Goal: Task Accomplishment & Management: Complete application form

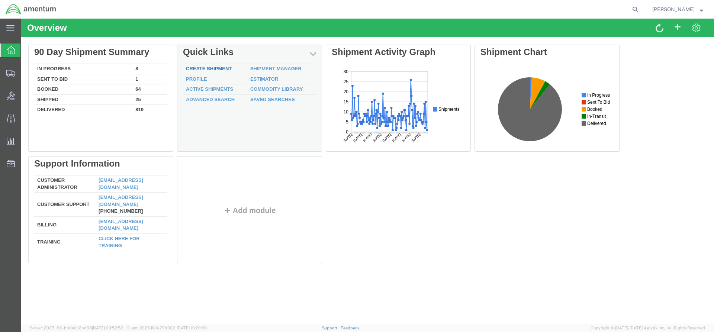
click at [220, 69] on link "Create Shipment" at bounding box center [209, 69] width 46 height 6
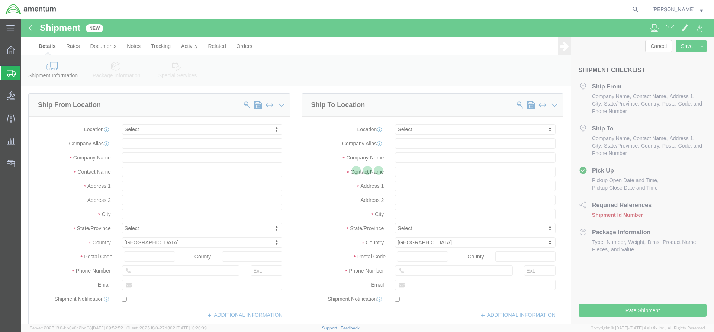
select select
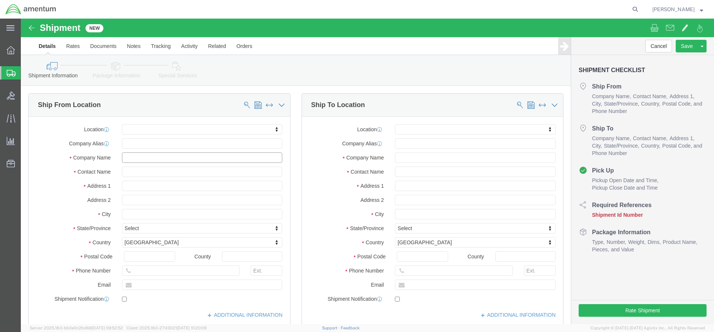
click input "text"
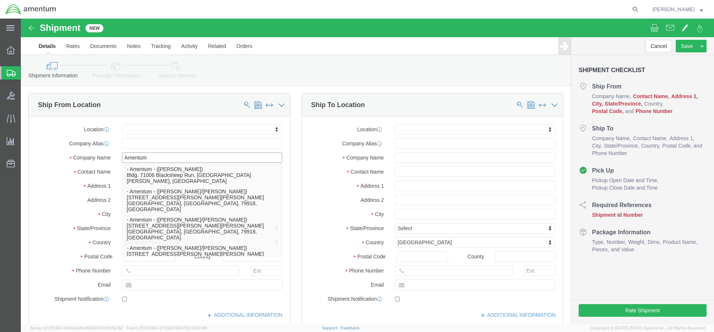
type input "Amentum"
click div "Ship From Location Location My Profile Location [PHONE_NUMBER] [PHONE_NUMBER] […"
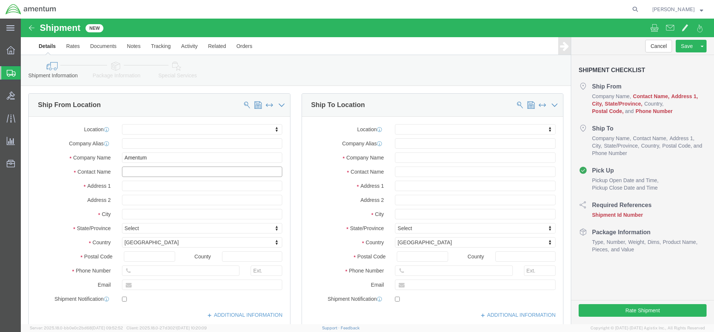
click input "text"
type input "[PERSON_NAME]"
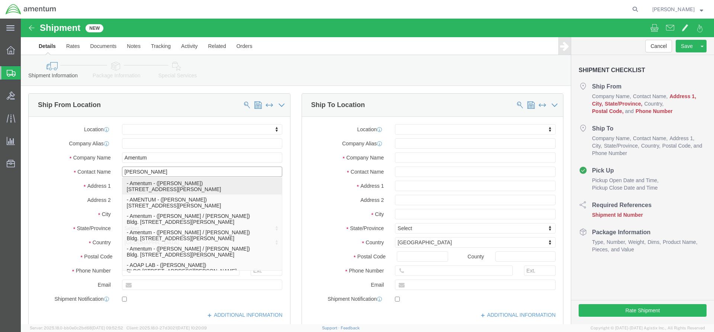
click p "- Amentum - ([PERSON_NAME]) [STREET_ADDRESS][PERSON_NAME]"
select select
type input "[PERSON_NAME]"
type input "[STREET_ADDRESS]"
type input "Fort [PERSON_NAME]"
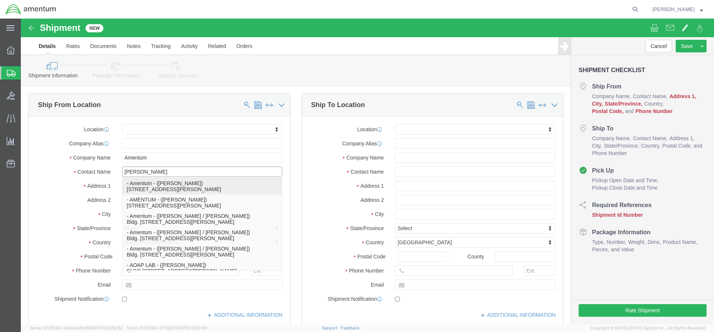
type input "42223"
select select "KY"
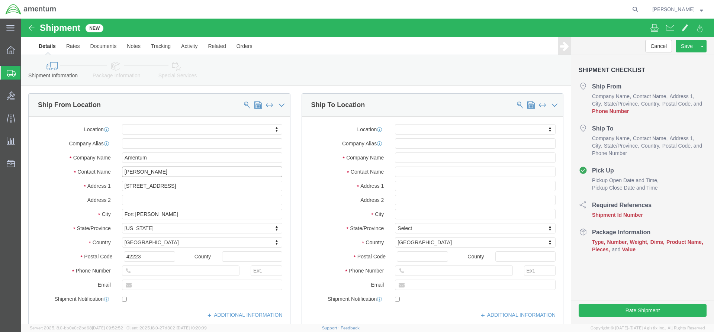
type input "[PERSON_NAME]"
click input "text"
paste input "[PERSON_NAME][EMAIL_ADDRESS][PERSON_NAME][DOMAIN_NAME]"
type input "[PERSON_NAME][EMAIL_ADDRESS][PERSON_NAME][DOMAIN_NAME]"
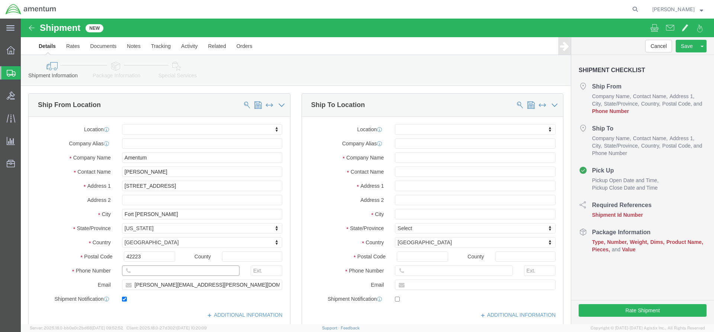
checkbox input "true"
click input "text"
paste input "[PHONE_NUMBER]"
type input "[PHONE_NUMBER]"
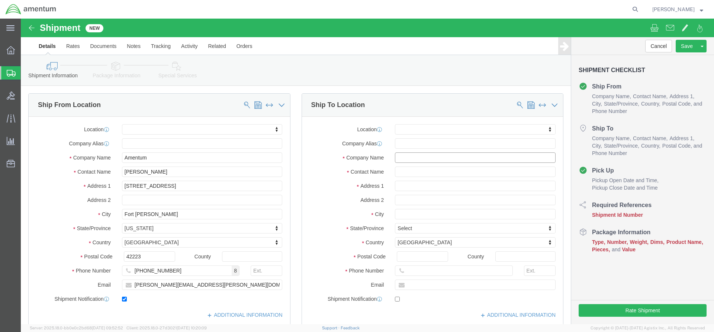
click input "text"
type input "D"
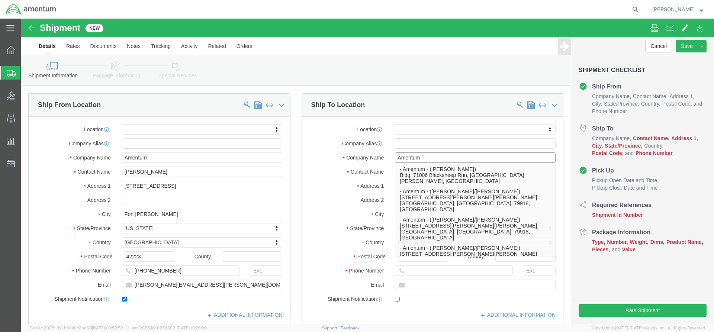
type input "Amentum"
click label "City"
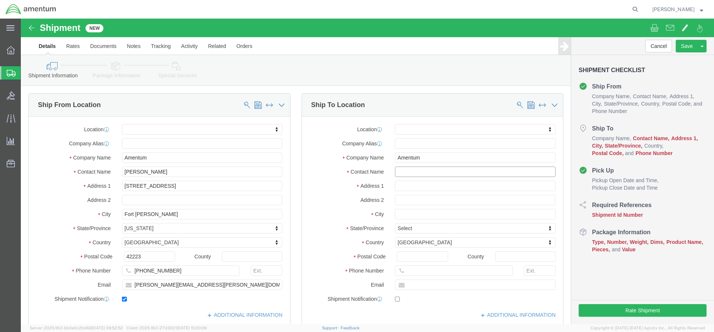
click input "text"
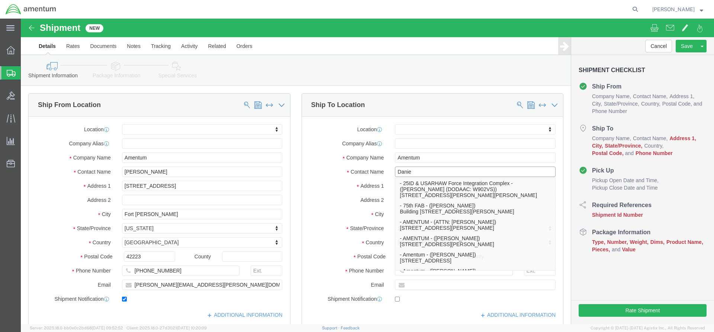
type input "[PERSON_NAME]"
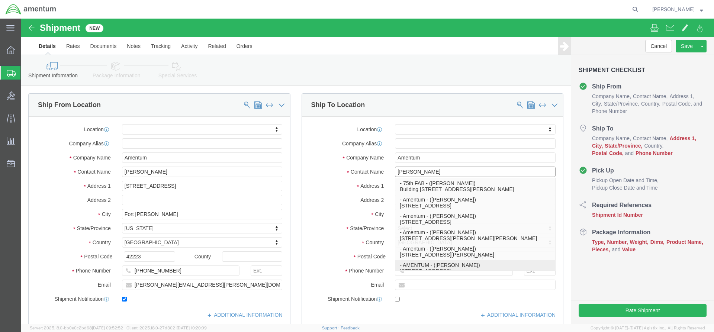
click p "- AMENTUM - ([PERSON_NAME]) [STREET_ADDRESS]"
select select
type input "AMENTUM"
type input "[PERSON_NAME]"
type input "[STREET_ADDRESS]"
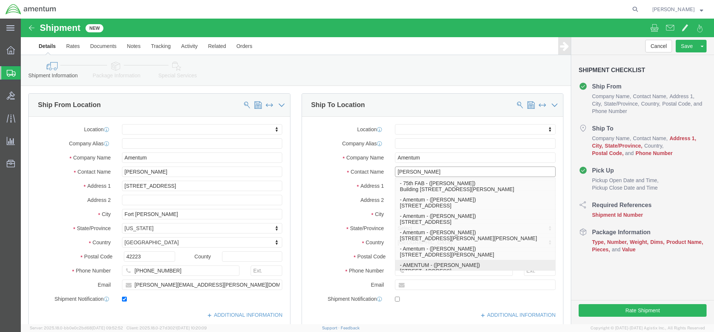
type input "HANGER 860"
type input "[GEOGRAPHIC_DATA]"
type input "32221"
type input "[PHONE_NUMBER]"
select select "FL"
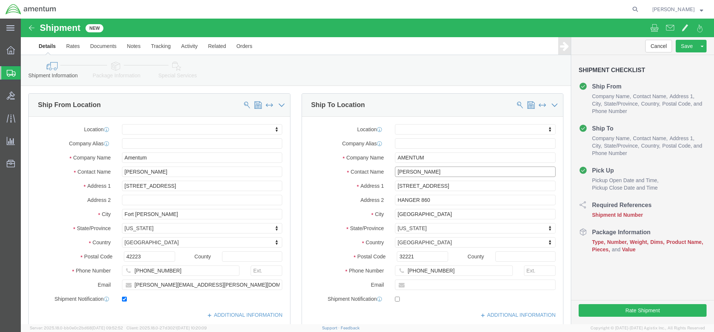
type input "[PERSON_NAME]"
click input "text"
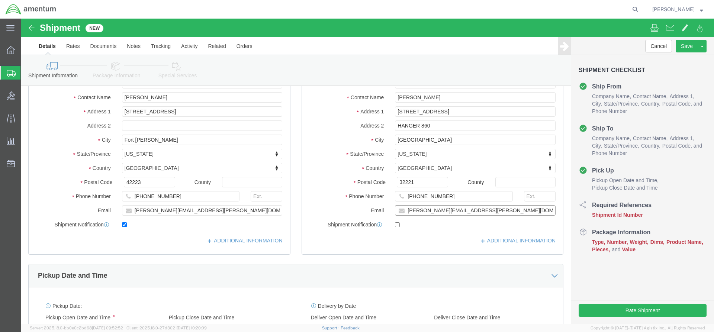
type input "[PERSON_NAME][EMAIL_ADDRESS][PERSON_NAME][DOMAIN_NAME]"
click div "[DATE] 9:00 AM"
checkbox input "true"
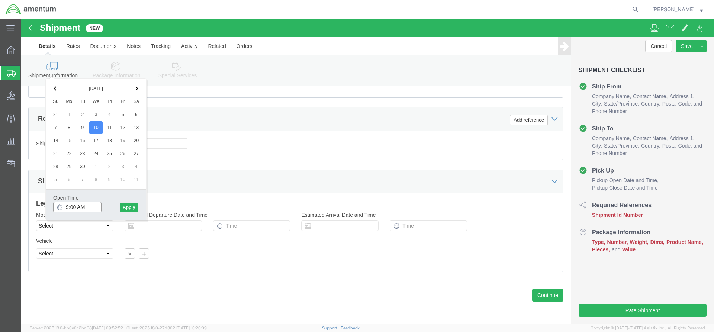
click input "9:00 AM"
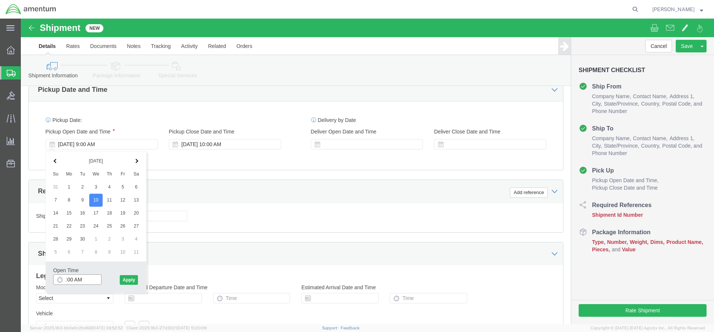
type input "7:00 AM"
click button "Apply"
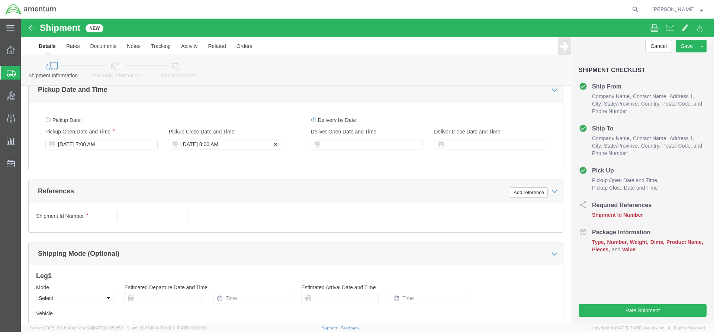
click div "[DATE] 8:00 AM"
click div "[DATE] 7:00 AM"
click div "[DATE] 8:00 AM"
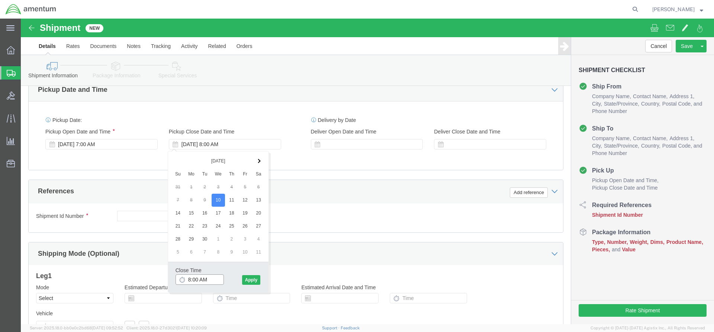
click input "8:00 AM"
drag, startPoint x: 179, startPoint y: 260, endPoint x: 200, endPoint y: 260, distance: 21.2
click input "3:00 AM"
type input "3:00 PM"
click button "Apply"
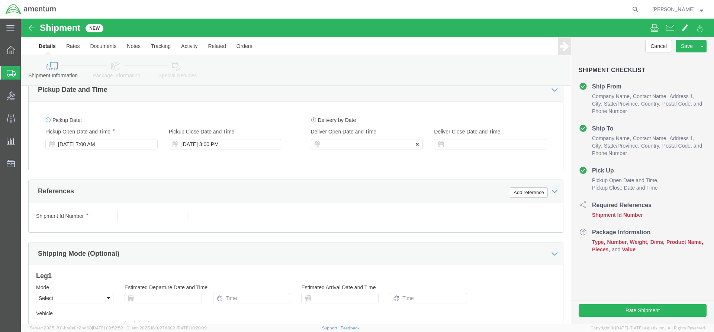
click div
click input "4:00 PM"
drag, startPoint x: 320, startPoint y: 260, endPoint x: 331, endPoint y: 259, distance: 11.2
click input "7:00 PM"
type input "7:am"
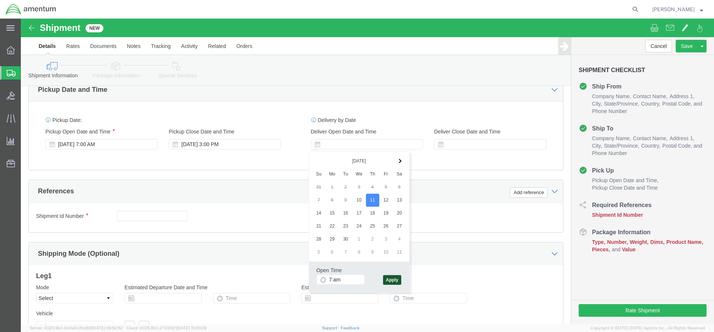
click button "Apply"
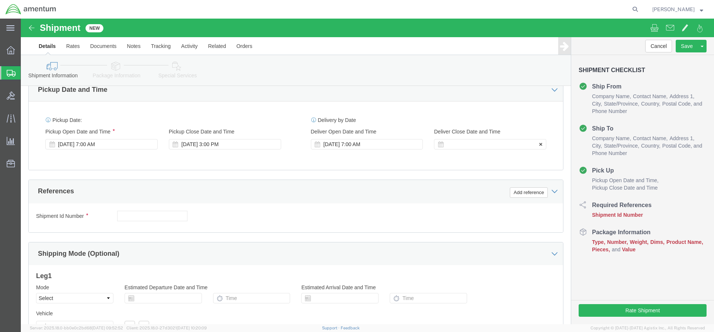
click div
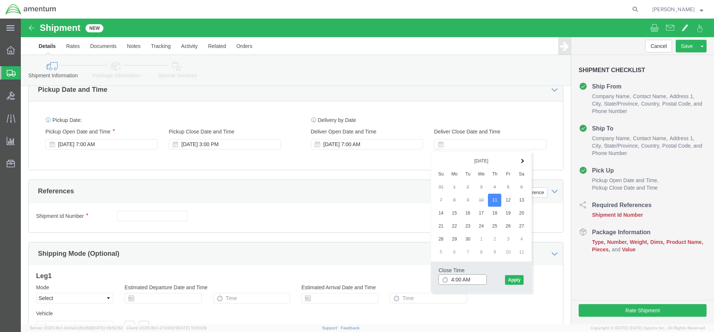
drag, startPoint x: 442, startPoint y: 261, endPoint x: 452, endPoint y: 261, distance: 10.4
click input "4:00 AM"
type input "4:pm"
drag, startPoint x: 492, startPoint y: 260, endPoint x: 496, endPoint y: 259, distance: 3.8
click button "Apply"
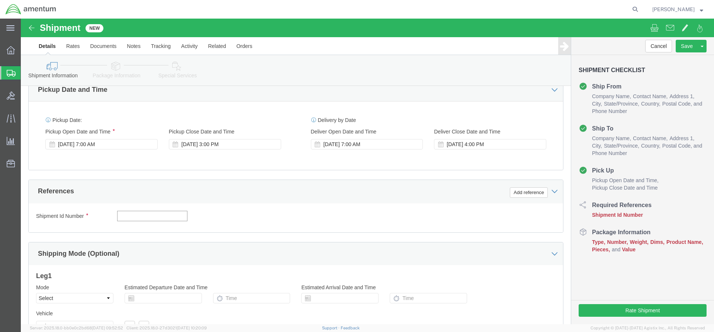
click input "text"
click button "Continue"
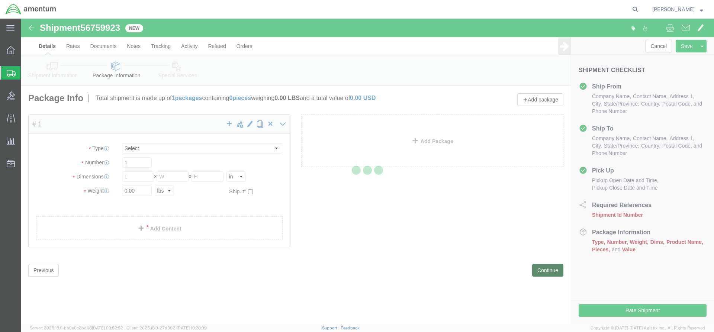
select select "CBOX"
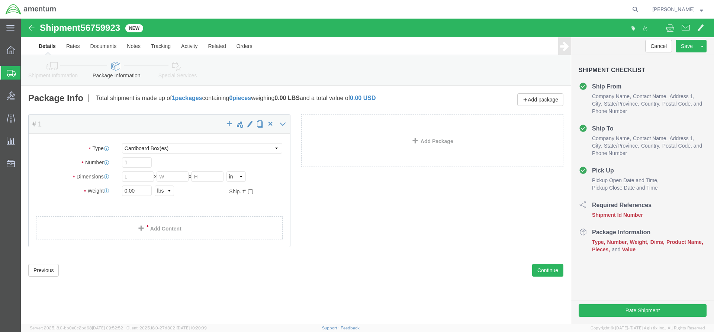
drag, startPoint x: 101, startPoint y: 8, endPoint x: 63, endPoint y: 10, distance: 37.6
click span "56759923"
click icon
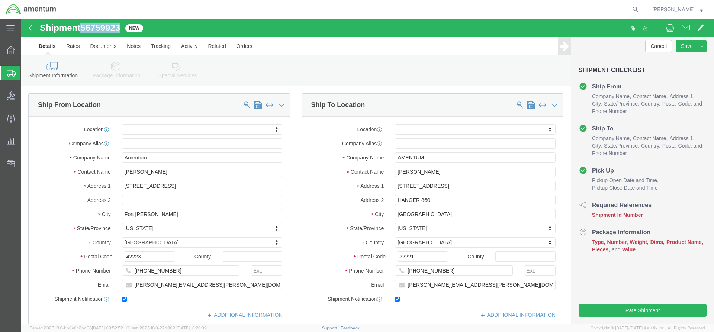
scroll to position [186, 0]
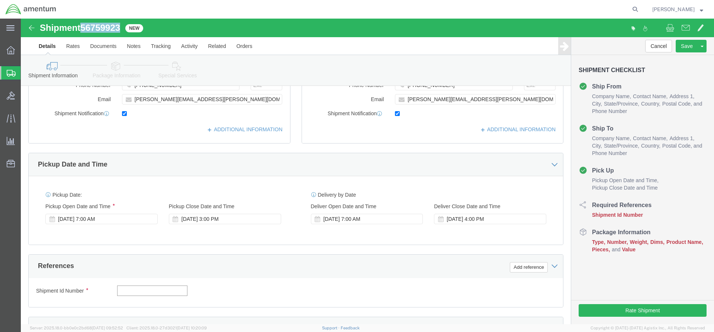
click input "text"
paste input "56759923"
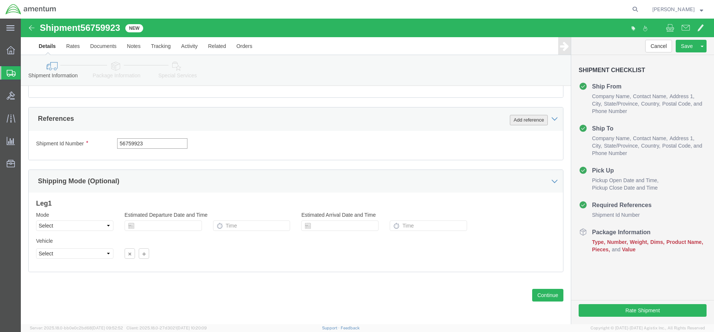
type input "56759923"
click button "Add reference"
select select "CUSTREF"
click div "Select Account Type Activity ID Airline Appointment Number ASN Batch Request # …"
click input "text"
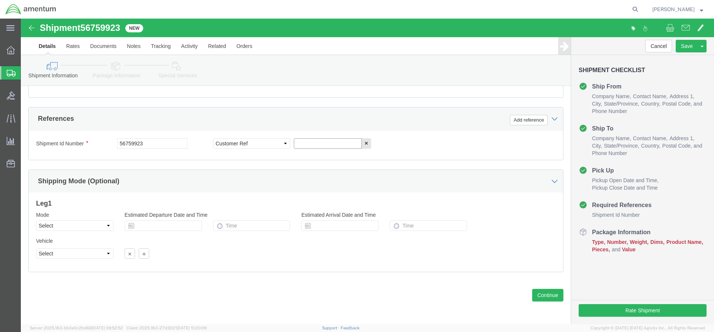
paste input "4998.T.1521.BT.BU.0Z.JVFL.00"
type input "4998.T.1521.BT.BU.0Z.JVFL.00"
click div "Please fix the following errors Ship From Location Location My Profile Location…"
click div "Shipment Id Number 56759923 Select Account Type Activity ID Airline Appointment…"
click button "Continue"
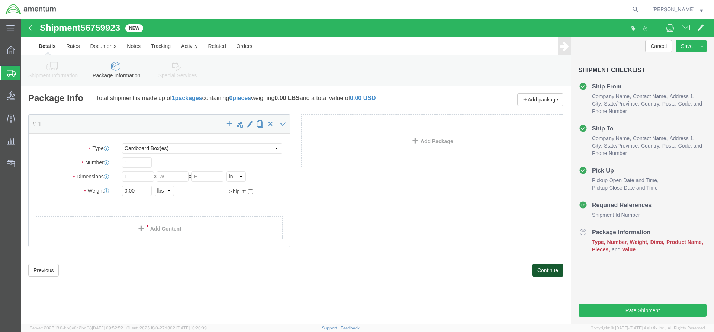
scroll to position [0, 0]
select select "ENV"
type input "9.50"
type input "12.50"
type input "0.25"
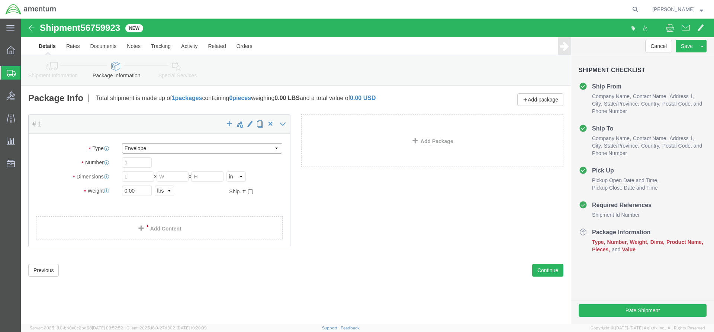
type input "1"
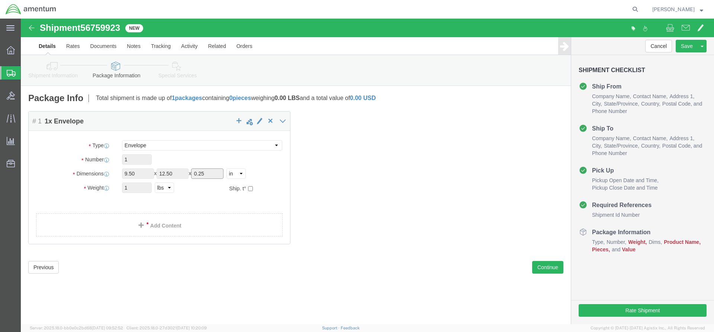
click input "0.25"
click link "Add Content"
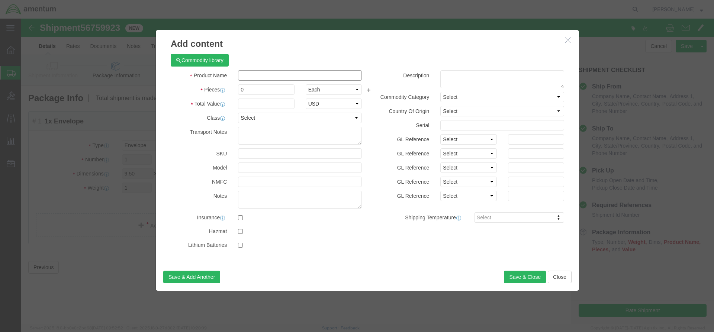
drag, startPoint x: 218, startPoint y: 57, endPoint x: 225, endPoint y: 57, distance: 7.8
click input "text"
type input "Link Assem"
